Goal: Task Accomplishment & Management: Manage account settings

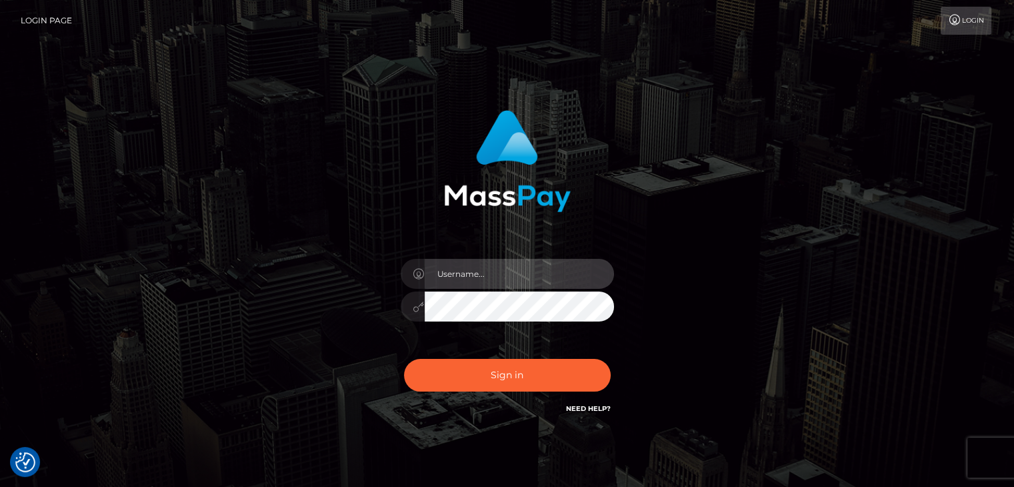
type input "Edward"
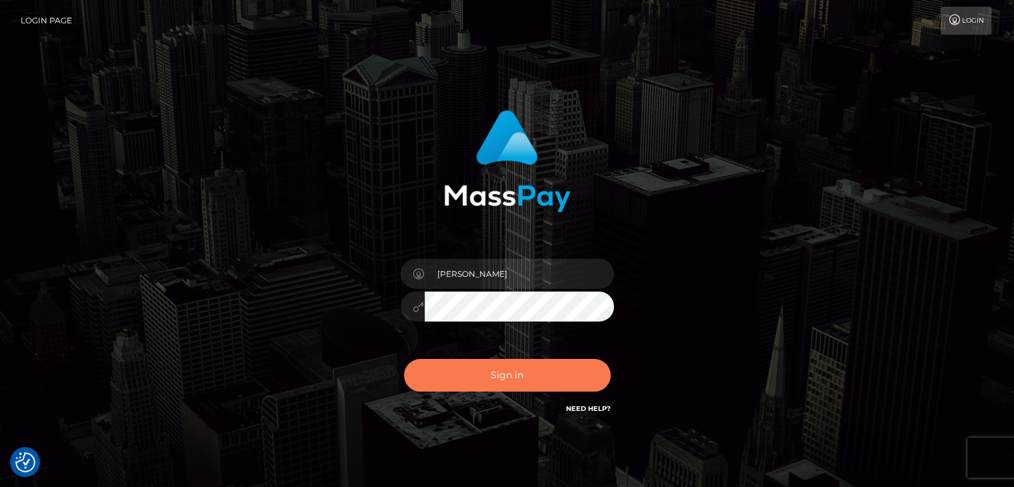
click at [547, 379] on button "Sign in" at bounding box center [507, 375] width 207 height 33
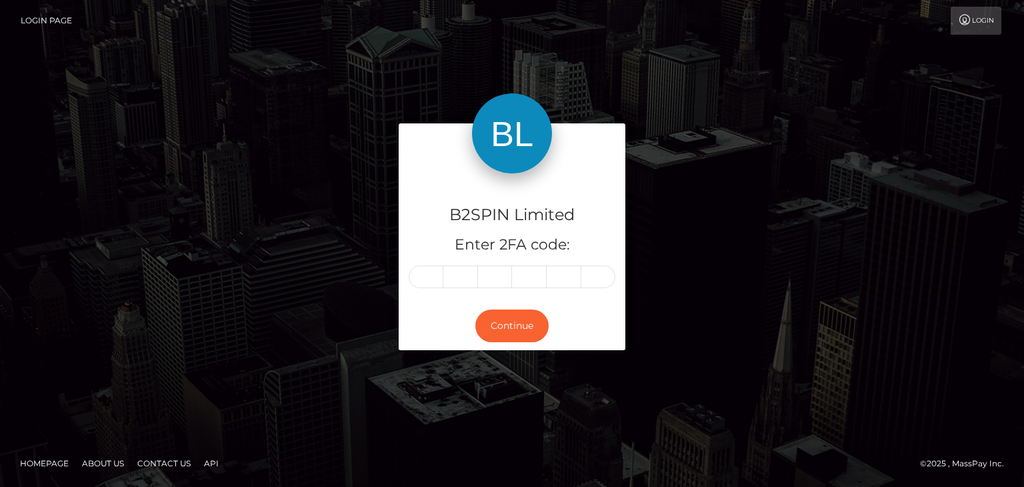
click at [419, 287] on div "B2SPIN Limited Enter 2FA code:" at bounding box center [512, 237] width 227 height 128
paste input "9"
type input "9"
type input "1"
type input "7"
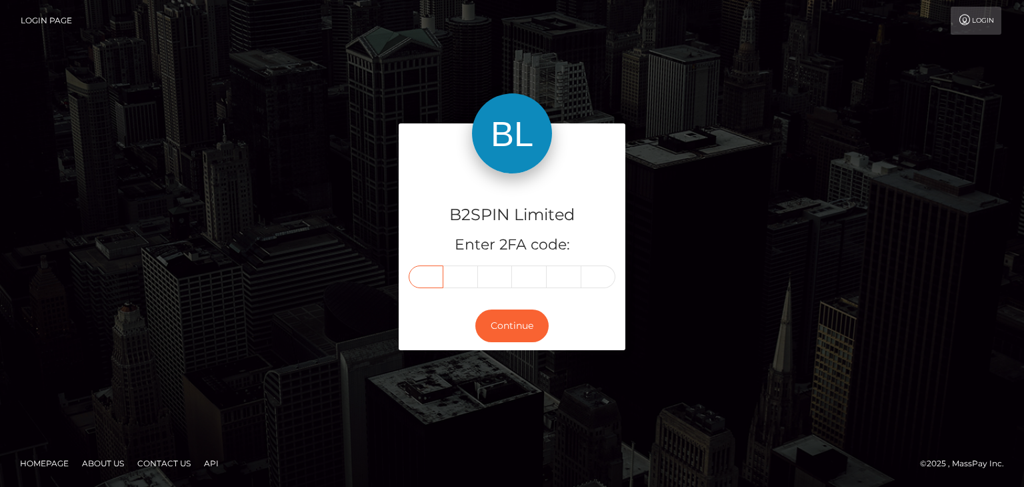
type input "2"
type input "1"
type input "7"
click at [507, 321] on button "Continue" at bounding box center [511, 325] width 73 height 33
click at [507, 326] on button "Continue" at bounding box center [511, 325] width 73 height 33
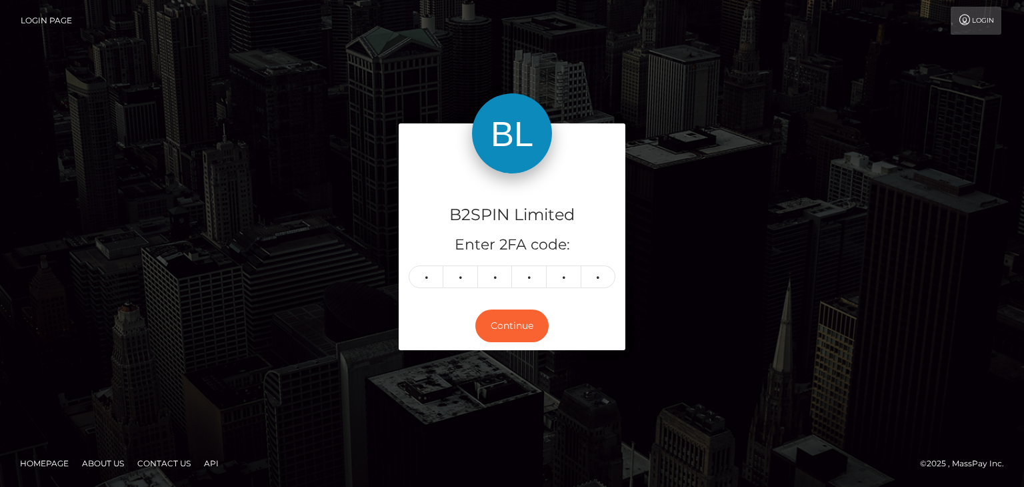
drag, startPoint x: 768, startPoint y: 211, endPoint x: 787, endPoint y: 122, distance: 91.4
click at [768, 209] on div "B2SPIN Limited Enter 2FA code: 9 1 7 2 1 7 917217 Continue" at bounding box center [512, 242] width 760 height 239
click at [515, 330] on button "Continue" at bounding box center [511, 325] width 73 height 33
click at [763, 215] on div "B2SPIN Limited Enter 2FA code: 9 1 7 2 1 7 917217 Continue" at bounding box center [512, 242] width 760 height 239
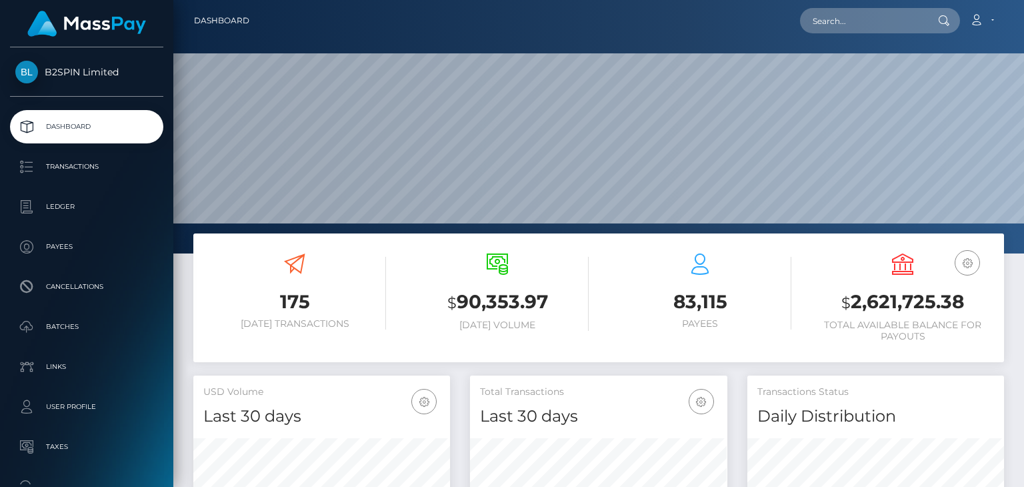
scroll to position [236, 256]
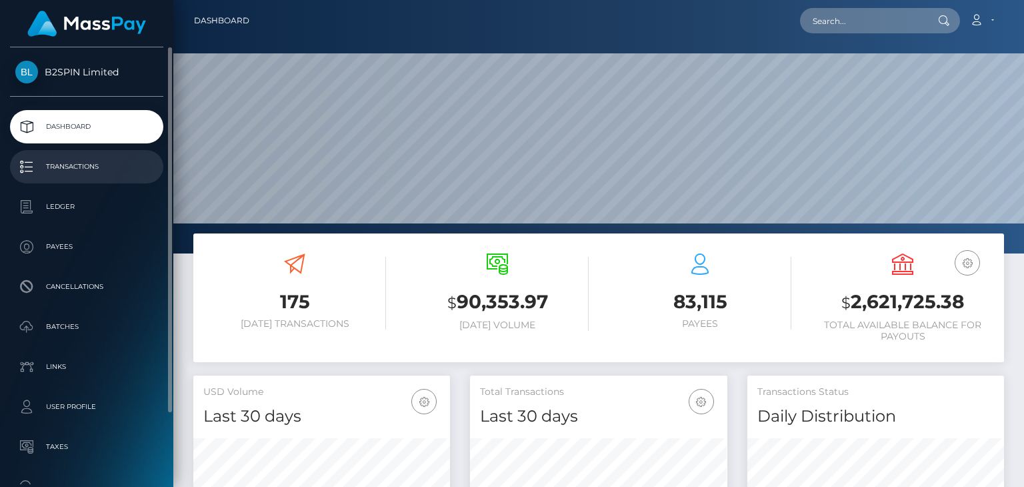
drag, startPoint x: 100, startPoint y: 166, endPoint x: 147, endPoint y: 161, distance: 47.0
click at [100, 166] on p "Transactions" at bounding box center [86, 167] width 143 height 20
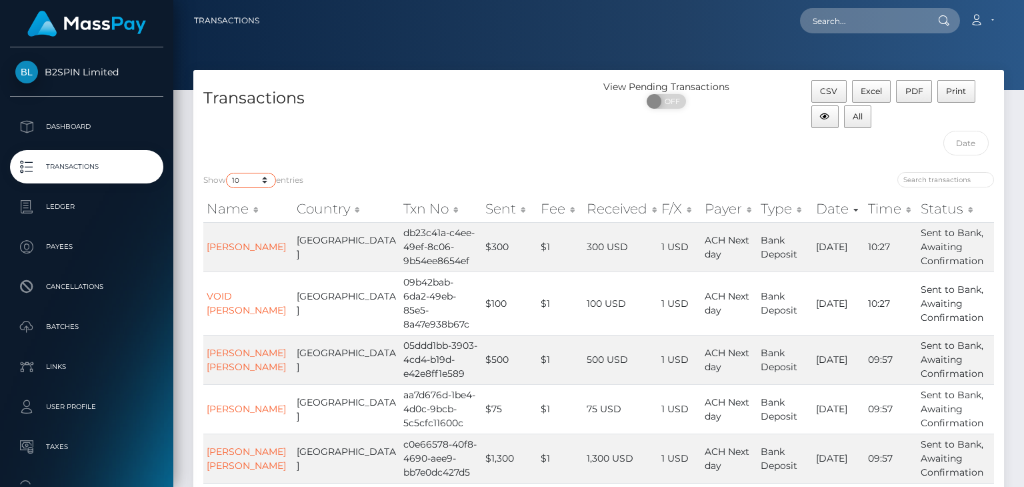
click at [231, 184] on select "10 25 50 100 250 500 1,000 3,500" at bounding box center [251, 180] width 50 height 15
select select "3500"
click at [227, 173] on select "10 25 50 100 250 500 1,000 3,500" at bounding box center [251, 180] width 50 height 15
drag, startPoint x: 463, startPoint y: 149, endPoint x: 667, endPoint y: 182, distance: 207.4
click at [465, 148] on div "Transactions" at bounding box center [395, 121] width 405 height 82
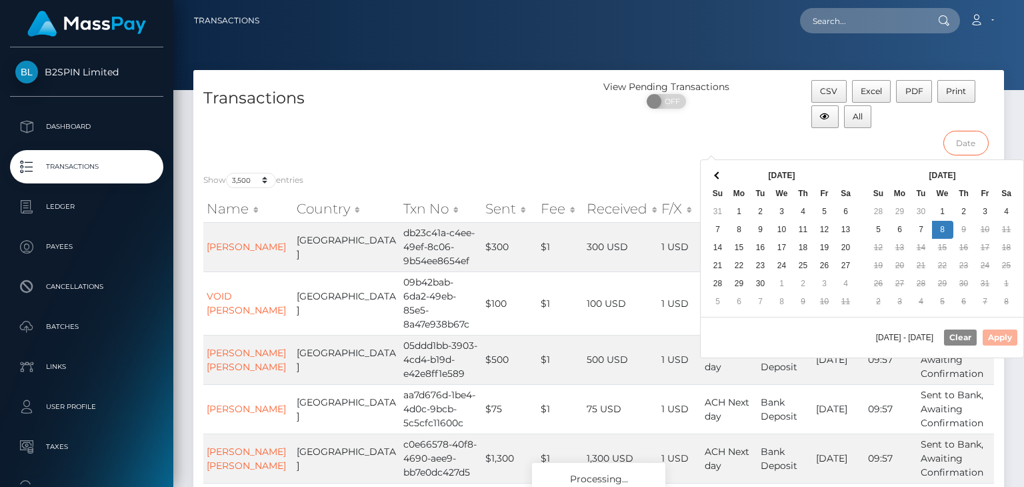
click at [979, 150] on input "text" at bounding box center [966, 143] width 46 height 25
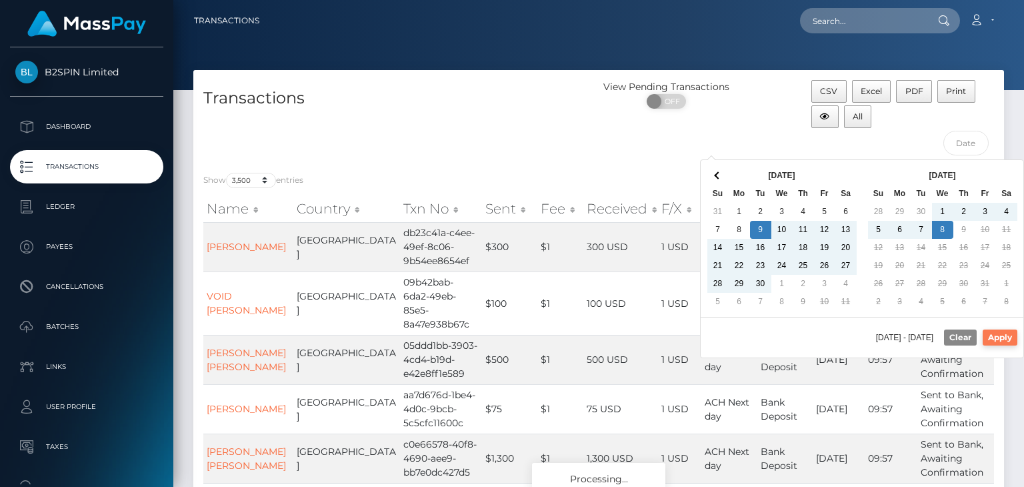
click at [1005, 337] on button "Apply" at bounding box center [1000, 337] width 35 height 16
type input "09/09/2025 - 10/08/2025"
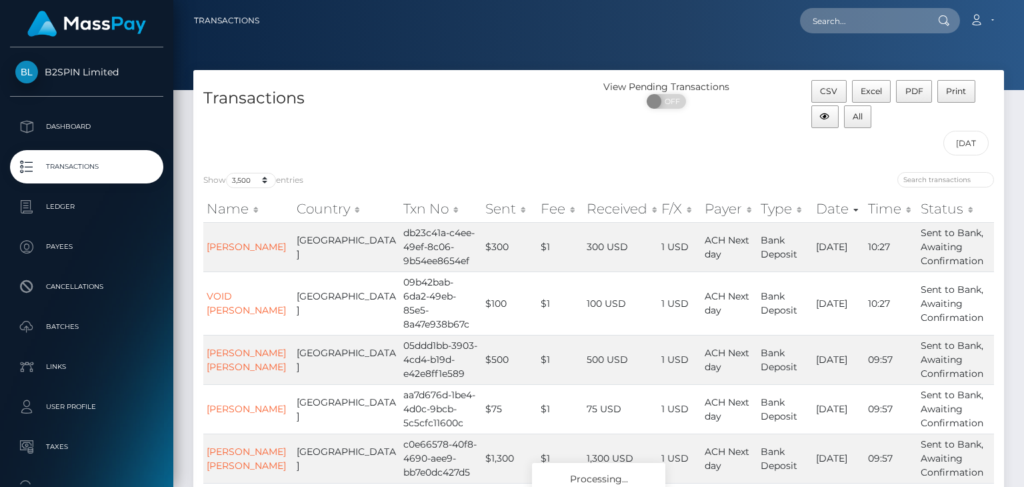
click at [681, 167] on div "Show 10 25 50 100 250 500 1,000 3,500 entries Name Country Txn No Sent Fee Rece…" at bounding box center [598, 480] width 811 height 636
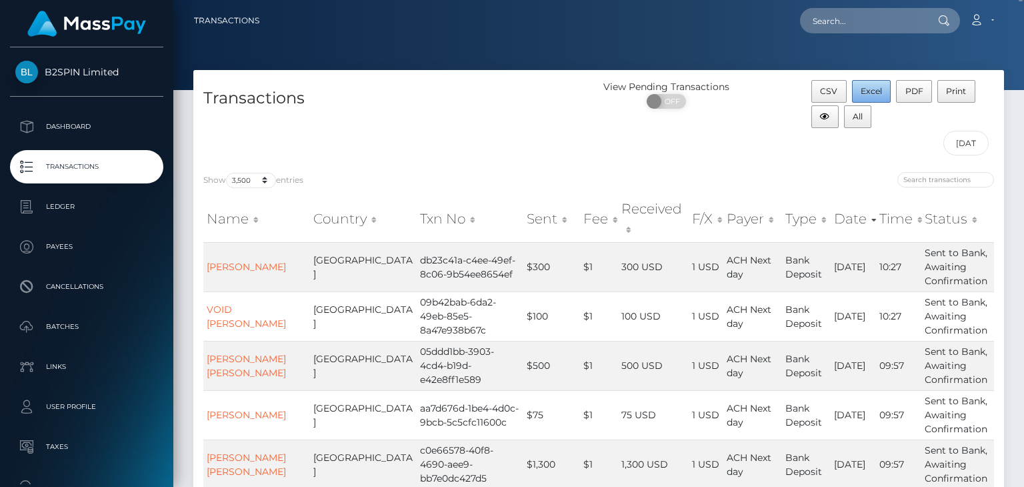
drag, startPoint x: 883, startPoint y: 88, endPoint x: 813, endPoint y: 183, distance: 118.3
click at [882, 88] on button "Excel" at bounding box center [871, 91] width 39 height 23
